Goal: Task Accomplishment & Management: Manage account settings

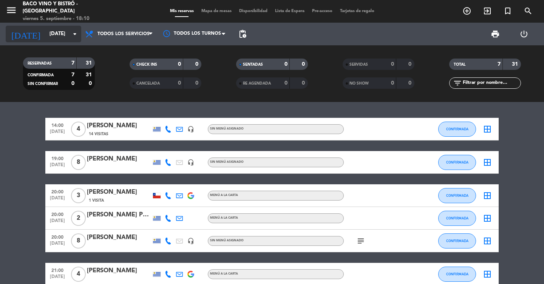
click at [57, 27] on input "[DATE]" at bounding box center [79, 34] width 66 height 14
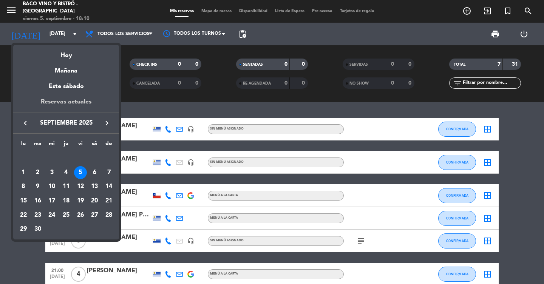
click at [65, 103] on div "Reservas actuales" at bounding box center [66, 104] width 106 height 15
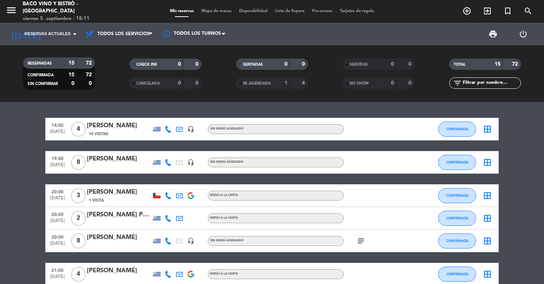
click at [305, 7] on div "menu Baco Vino y Bistró - [GEOGRAPHIC_DATA] viernes 5. septiembre - 18:11 Mis r…" at bounding box center [272, 11] width 544 height 23
click at [301, 9] on span "Lista de Espera" at bounding box center [289, 11] width 37 height 4
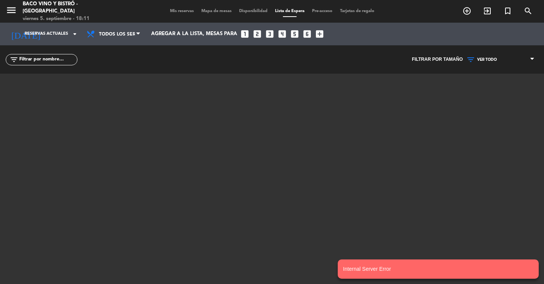
click at [187, 12] on span "Mis reservas" at bounding box center [181, 11] width 31 height 4
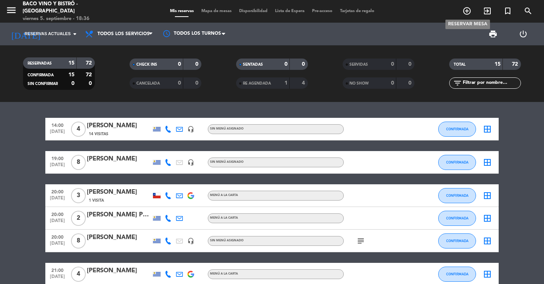
click at [465, 12] on icon "add_circle_outline" at bounding box center [466, 10] width 9 height 9
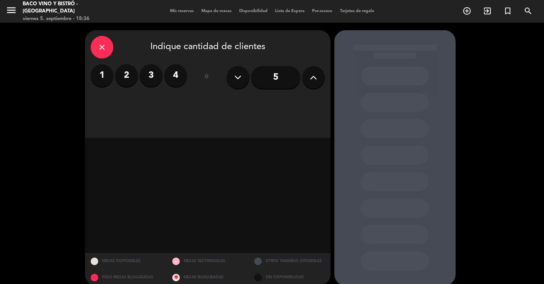
scroll to position [9, 0]
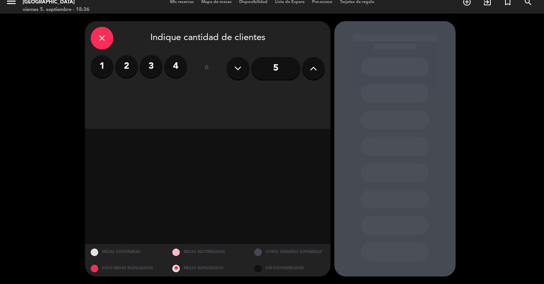
click at [105, 37] on icon "close" at bounding box center [101, 38] width 9 height 9
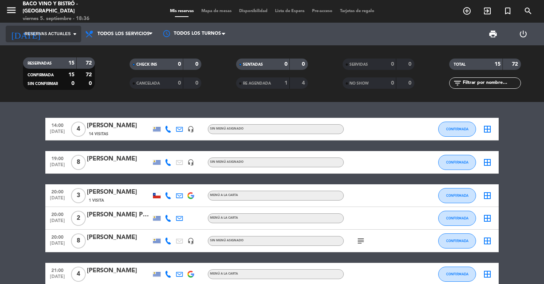
click at [48, 35] on span "Reservas actuales" at bounding box center [48, 34] width 46 height 7
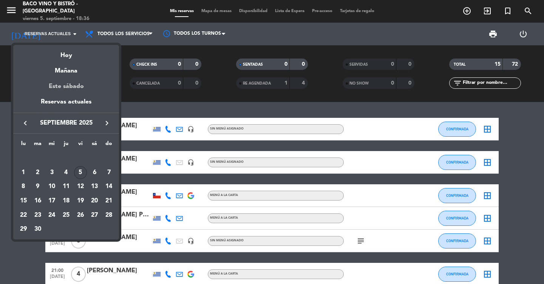
click at [70, 86] on div "Este sábado" at bounding box center [66, 86] width 106 height 21
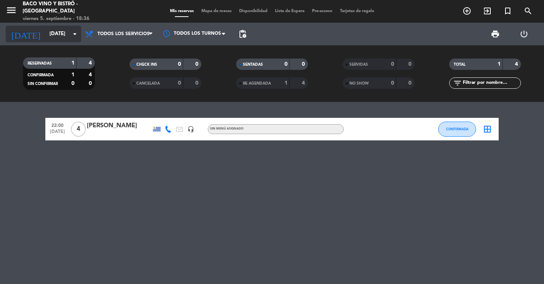
click at [46, 35] on input "[DATE]" at bounding box center [79, 34] width 66 height 14
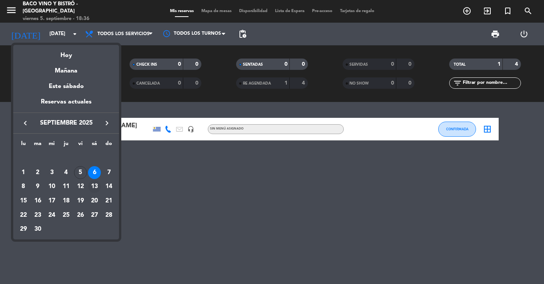
click at [96, 182] on div "13" at bounding box center [94, 186] width 13 height 13
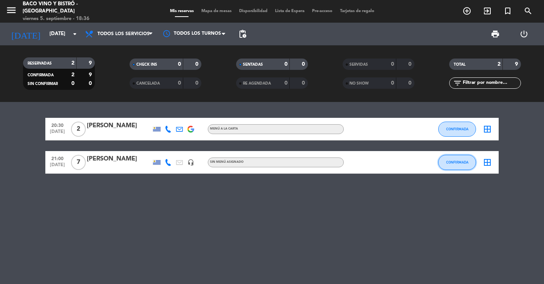
click at [460, 164] on button "CONFIRMADA" at bounding box center [457, 162] width 38 height 15
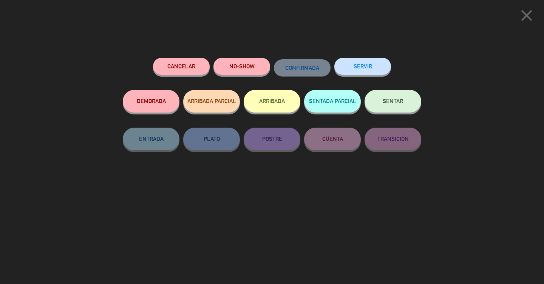
click at [184, 71] on button "Cancelar" at bounding box center [181, 66] width 57 height 17
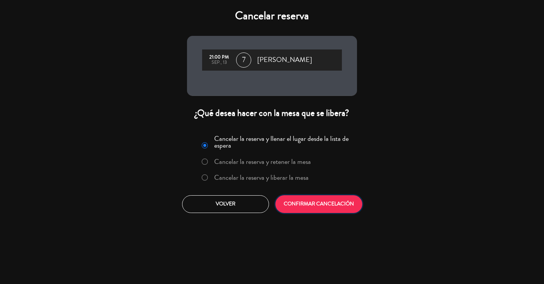
click at [323, 196] on button "CONFIRMAR CANCELACIÓN" at bounding box center [318, 204] width 87 height 18
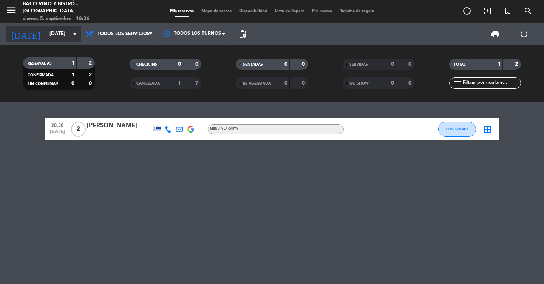
click at [46, 35] on input "[DATE]" at bounding box center [79, 34] width 66 height 14
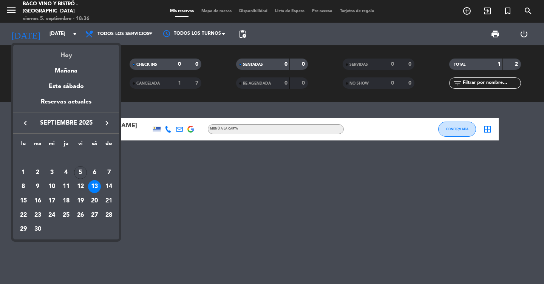
click at [66, 57] on div "Hoy" at bounding box center [66, 52] width 106 height 15
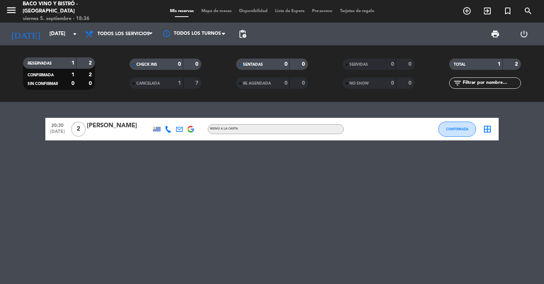
type input "[DATE]"
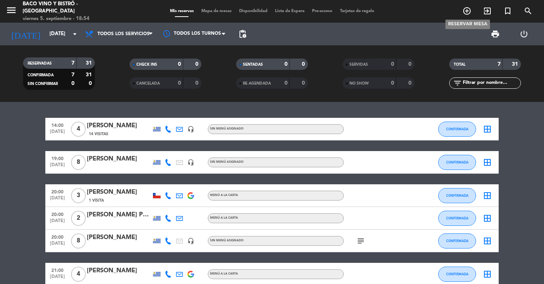
click at [465, 10] on icon "add_circle_outline" at bounding box center [466, 10] width 9 height 9
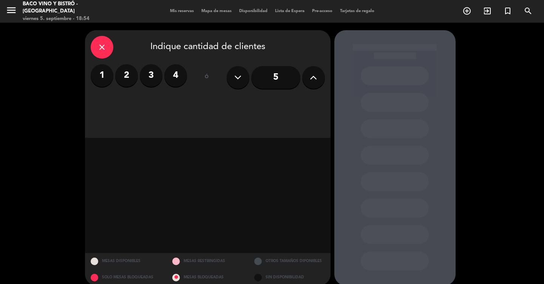
click at [174, 76] on label "4" at bounding box center [175, 75] width 23 height 23
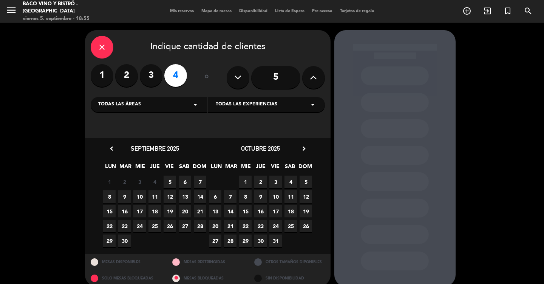
click at [200, 182] on span "7" at bounding box center [200, 182] width 12 height 12
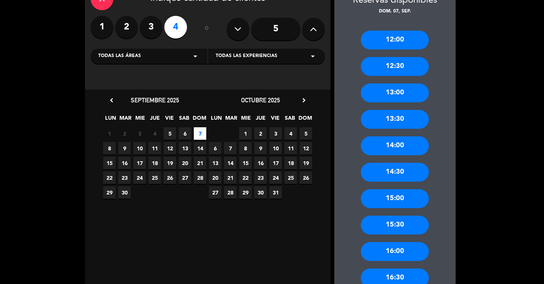
scroll to position [49, 0]
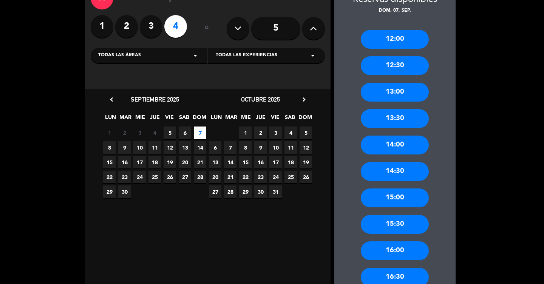
click at [306, 37] on div "5" at bounding box center [276, 28] width 98 height 26
click at [310, 31] on icon at bounding box center [313, 28] width 7 height 11
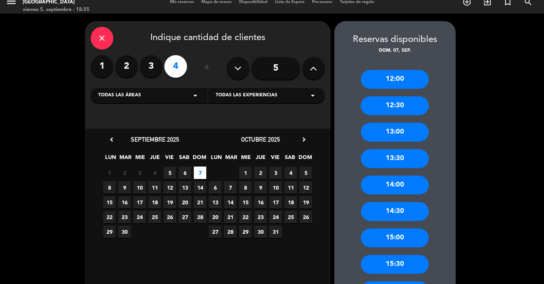
click at [310, 31] on div "close Indique cantidad de clientes" at bounding box center [208, 38] width 234 height 23
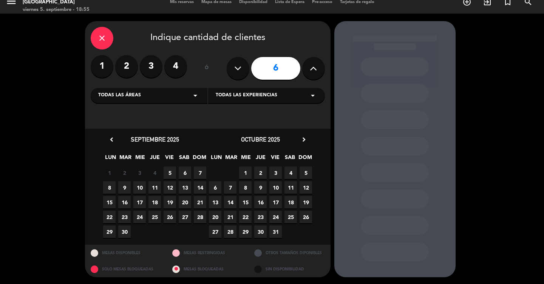
click at [202, 173] on span "7" at bounding box center [200, 173] width 12 height 12
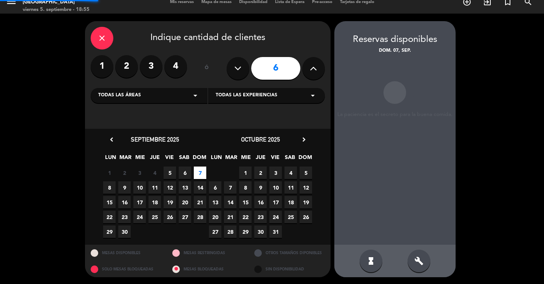
scroll to position [9, 0]
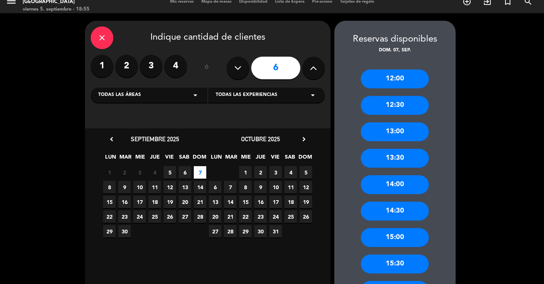
click at [398, 153] on div "13:30" at bounding box center [395, 158] width 68 height 19
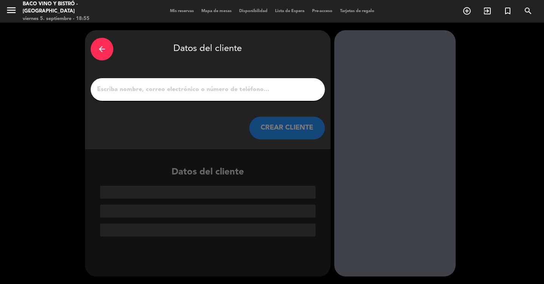
scroll to position [0, 0]
click at [216, 85] on input "1" at bounding box center [207, 89] width 223 height 11
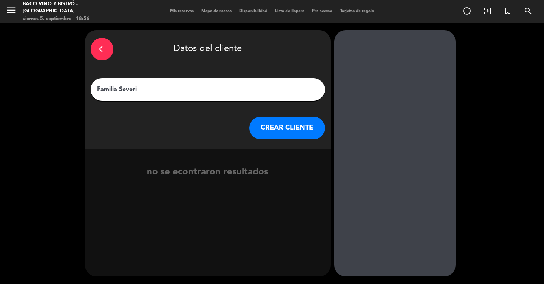
type input "Familia Severi"
click at [278, 127] on button "CREAR CLIENTE" at bounding box center [287, 128] width 76 height 23
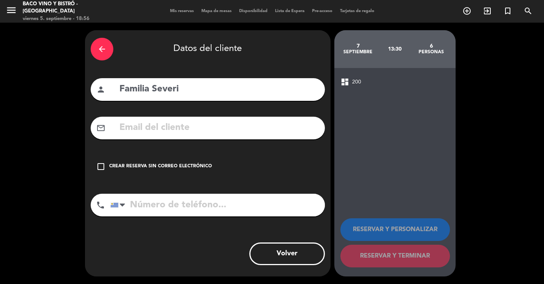
click at [158, 204] on input "tel" at bounding box center [217, 205] width 215 height 23
click at [104, 166] on icon "check_box_outline_blank" at bounding box center [100, 166] width 9 height 9
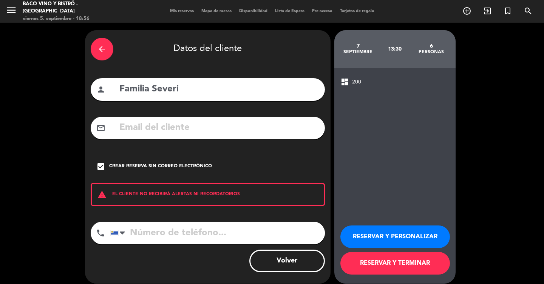
click at [174, 226] on input "tel" at bounding box center [217, 233] width 215 height 23
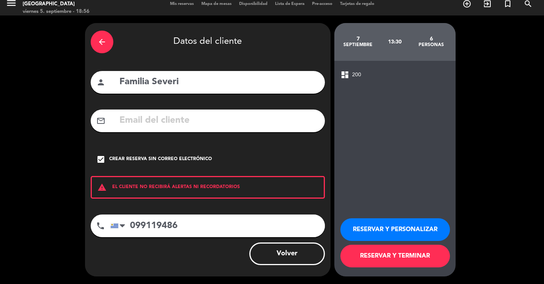
type input "099119486"
click at [386, 257] on button "RESERVAR Y TERMINAR" at bounding box center [395, 256] width 110 height 23
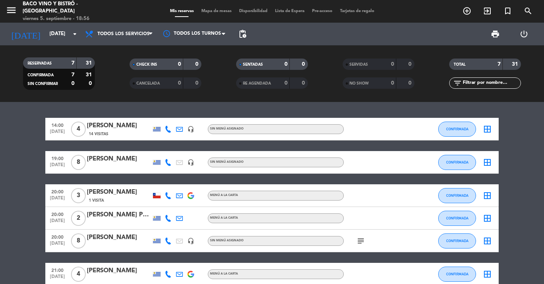
drag, startPoint x: 267, startPoint y: 222, endPoint x: 195, endPoint y: 156, distance: 98.1
click at [195, 156] on div "14:00 [DATE] 4 [PERSON_NAME] 14 Visitas headset_mic Sin menú asignado CONFIRMAD…" at bounding box center [271, 213] width 453 height 190
click at [68, 31] on input "[DATE]" at bounding box center [79, 34] width 66 height 14
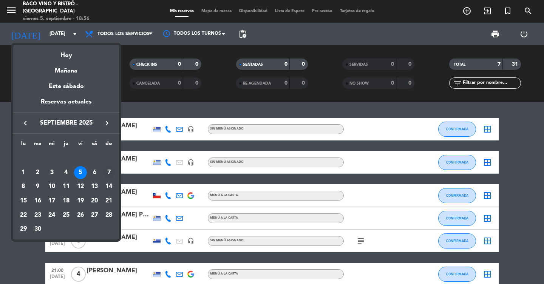
click at [107, 170] on div "7" at bounding box center [108, 172] width 13 height 13
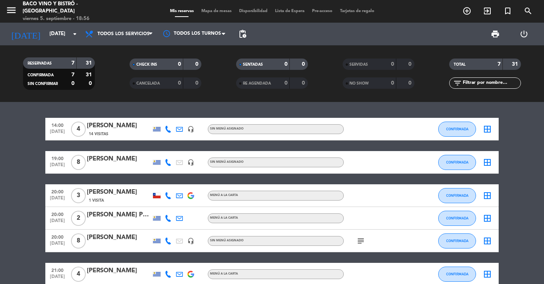
type input "[DATE]"
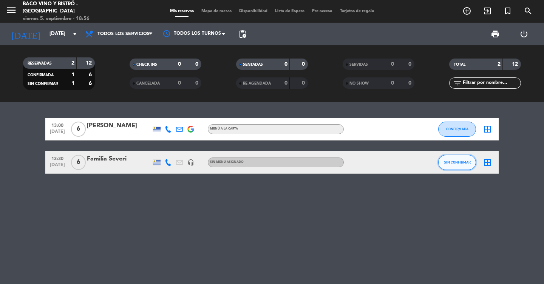
click at [447, 160] on span "SIN CONFIRMAR" at bounding box center [457, 162] width 27 height 4
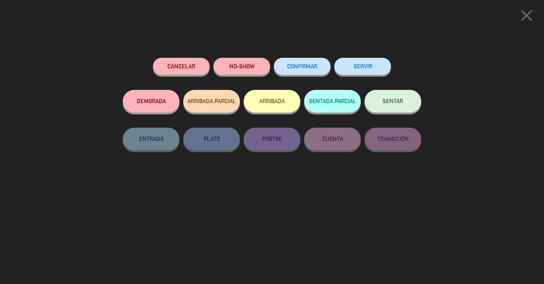
click at [313, 63] on button "CONFIRMAR" at bounding box center [302, 66] width 57 height 17
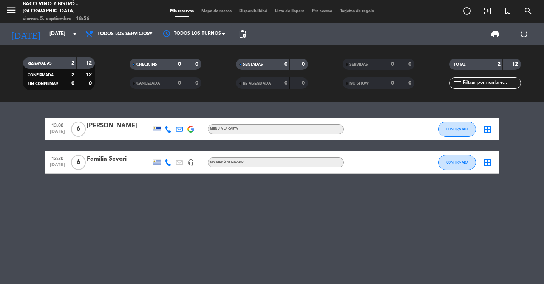
click at [125, 164] on div "Familia Severi" at bounding box center [119, 159] width 64 height 10
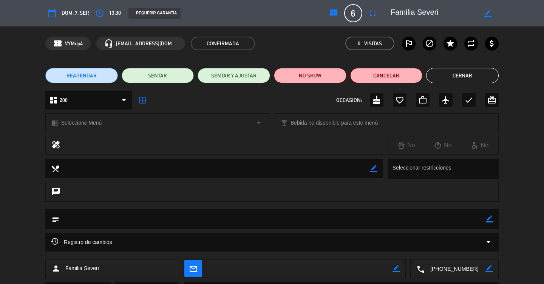
click at [91, 220] on textarea at bounding box center [272, 218] width 426 height 19
click at [55, 217] on icon "subject" at bounding box center [55, 219] width 8 height 8
click at [82, 218] on textarea at bounding box center [272, 218] width 426 height 19
click at [486, 216] on icon "border_color" at bounding box center [489, 218] width 7 height 7
click at [407, 220] on textarea at bounding box center [272, 218] width 426 height 19
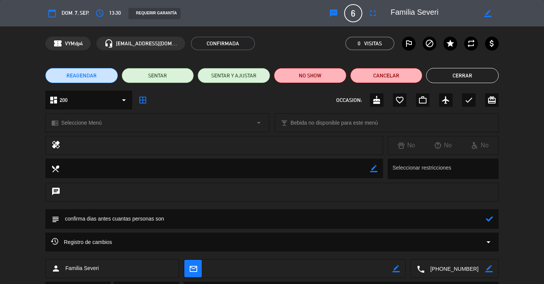
type textarea "confirma dias antes cuantas personas son"
click at [492, 221] on icon at bounding box center [489, 218] width 7 height 7
click at [445, 73] on button "Cerrar" at bounding box center [462, 75] width 73 height 15
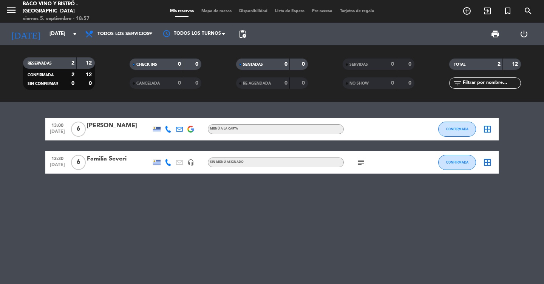
click at [362, 162] on icon "subject" at bounding box center [360, 162] width 9 height 9
click at [294, 205] on div "13:00 [DATE] 6 [PERSON_NAME] MENÚ A LA CARTA CONFIRMADA border_all 13:30 [DATE]…" at bounding box center [272, 193] width 544 height 182
click at [75, 33] on icon "arrow_drop_down" at bounding box center [74, 33] width 9 height 9
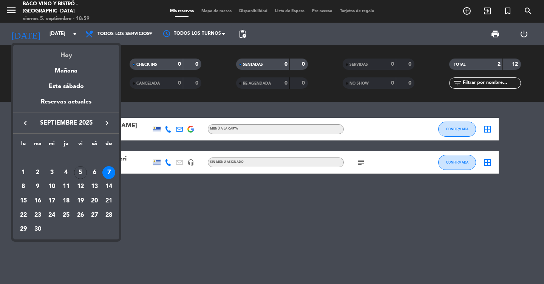
click at [65, 56] on div "Hoy" at bounding box center [66, 52] width 106 height 15
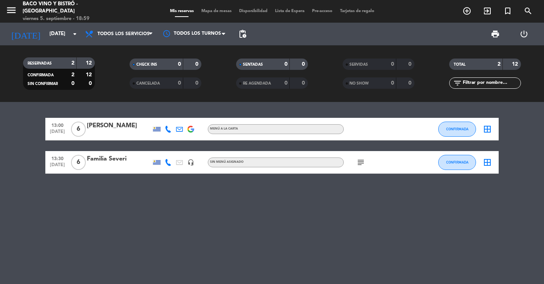
type input "[DATE]"
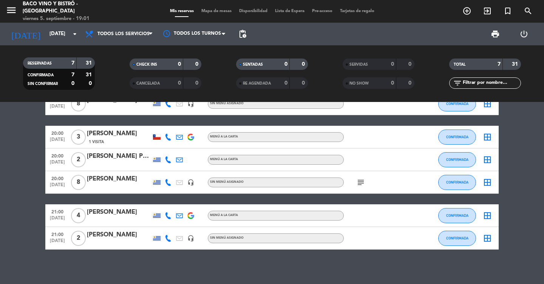
scroll to position [59, 0]
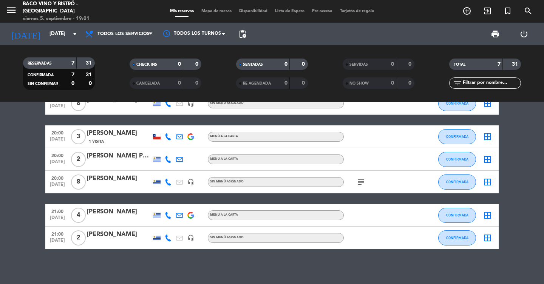
click at [361, 179] on icon "subject" at bounding box center [360, 182] width 9 height 9
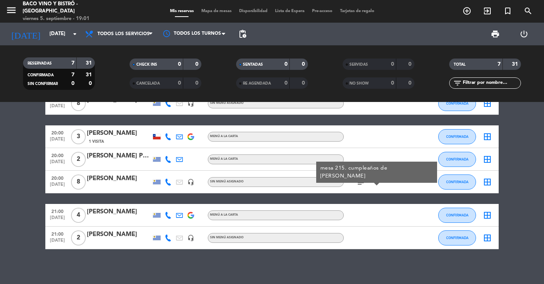
click at [361, 179] on icon "subject" at bounding box center [360, 182] width 9 height 9
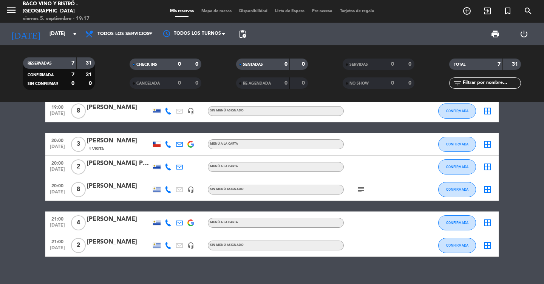
scroll to position [52, 0]
